Goal: Information Seeking & Learning: Understand process/instructions

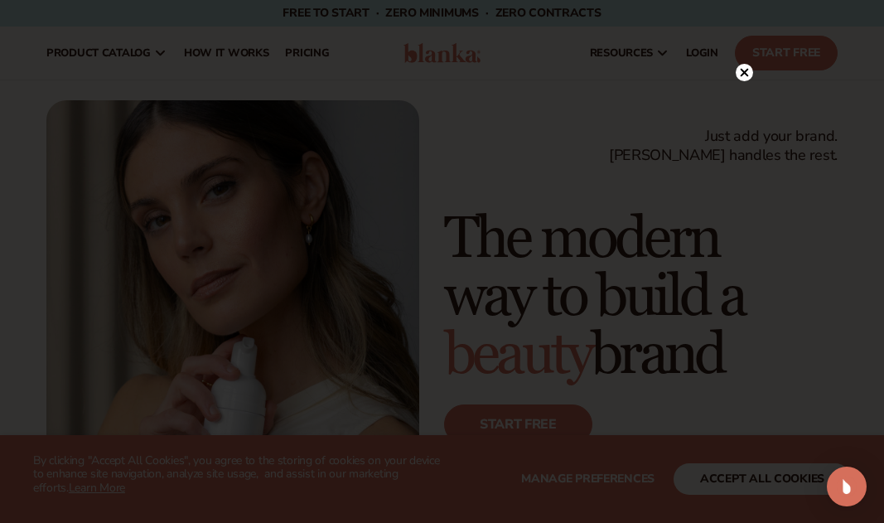
click at [745, 75] on circle at bounding box center [744, 72] width 17 height 17
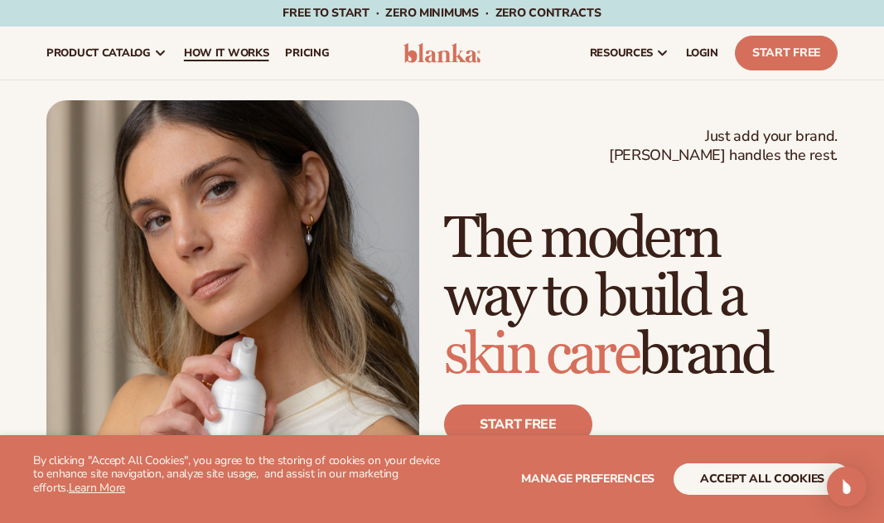
click at [249, 53] on span "How It Works" at bounding box center [226, 52] width 85 height 13
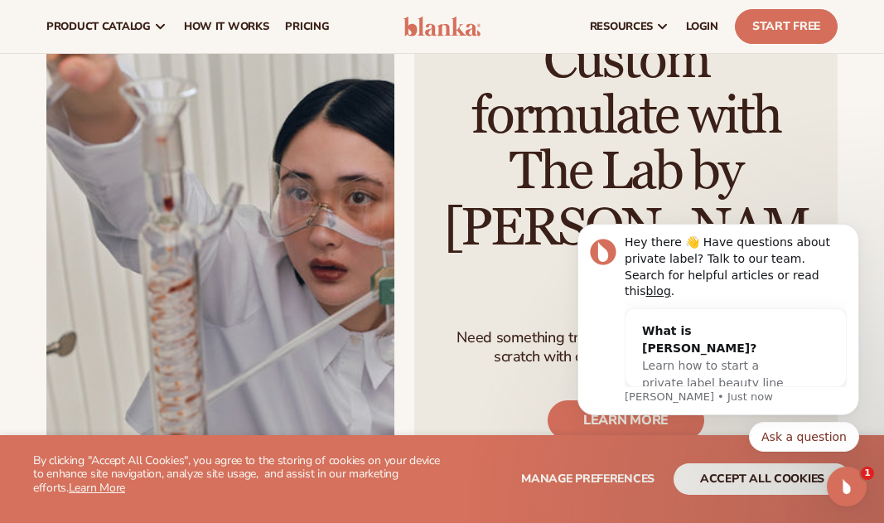
scroll to position [2724, 0]
